Goal: Task Accomplishment & Management: Manage account settings

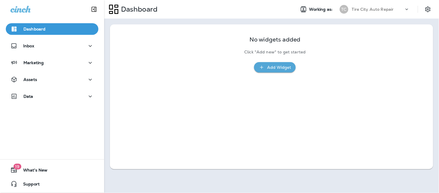
click at [41, 39] on div "Dashboard Inbox Marketing Assets Data" at bounding box center [52, 63] width 104 height 93
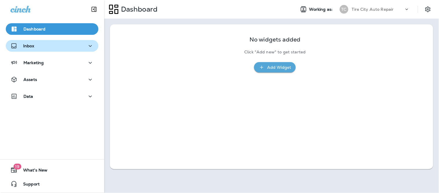
click at [43, 45] on div "Inbox" at bounding box center [51, 45] width 83 height 7
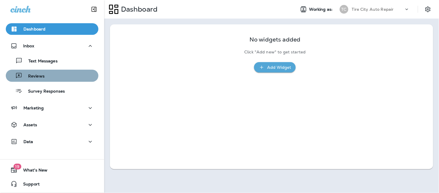
click at [55, 71] on div "Reviews" at bounding box center [52, 75] width 88 height 9
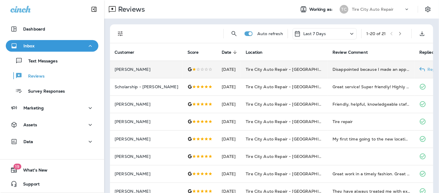
click at [246, 69] on td "Tire City Auto Repair - [GEOGRAPHIC_DATA]" at bounding box center [284, 69] width 87 height 17
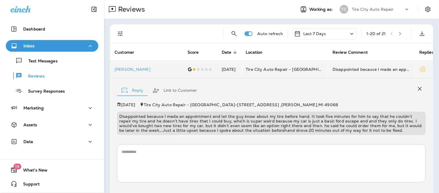
scroll to position [33, 0]
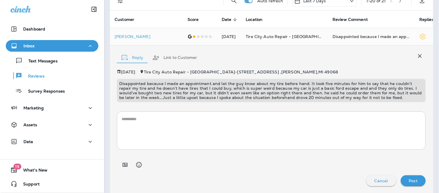
click at [417, 58] on icon "button" at bounding box center [420, 55] width 7 height 7
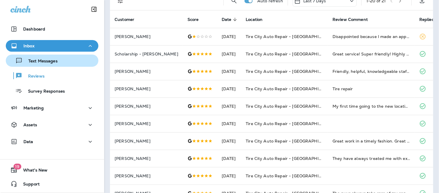
click at [56, 63] on p "Text Messages" at bounding box center [40, 61] width 35 height 6
